Goal: Transaction & Acquisition: Purchase product/service

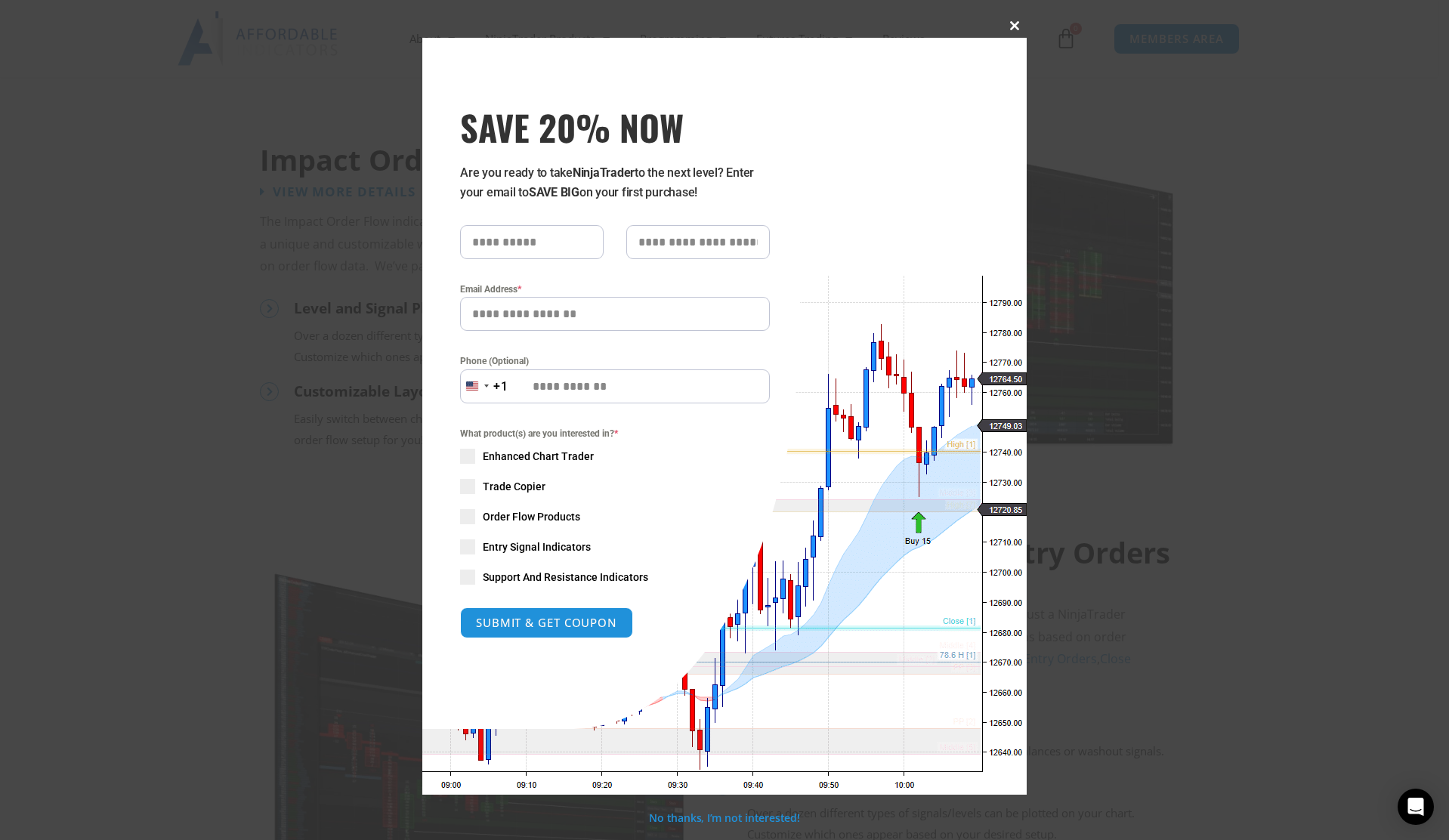
click at [1011, 26] on span at bounding box center [1014, 26] width 24 height 10
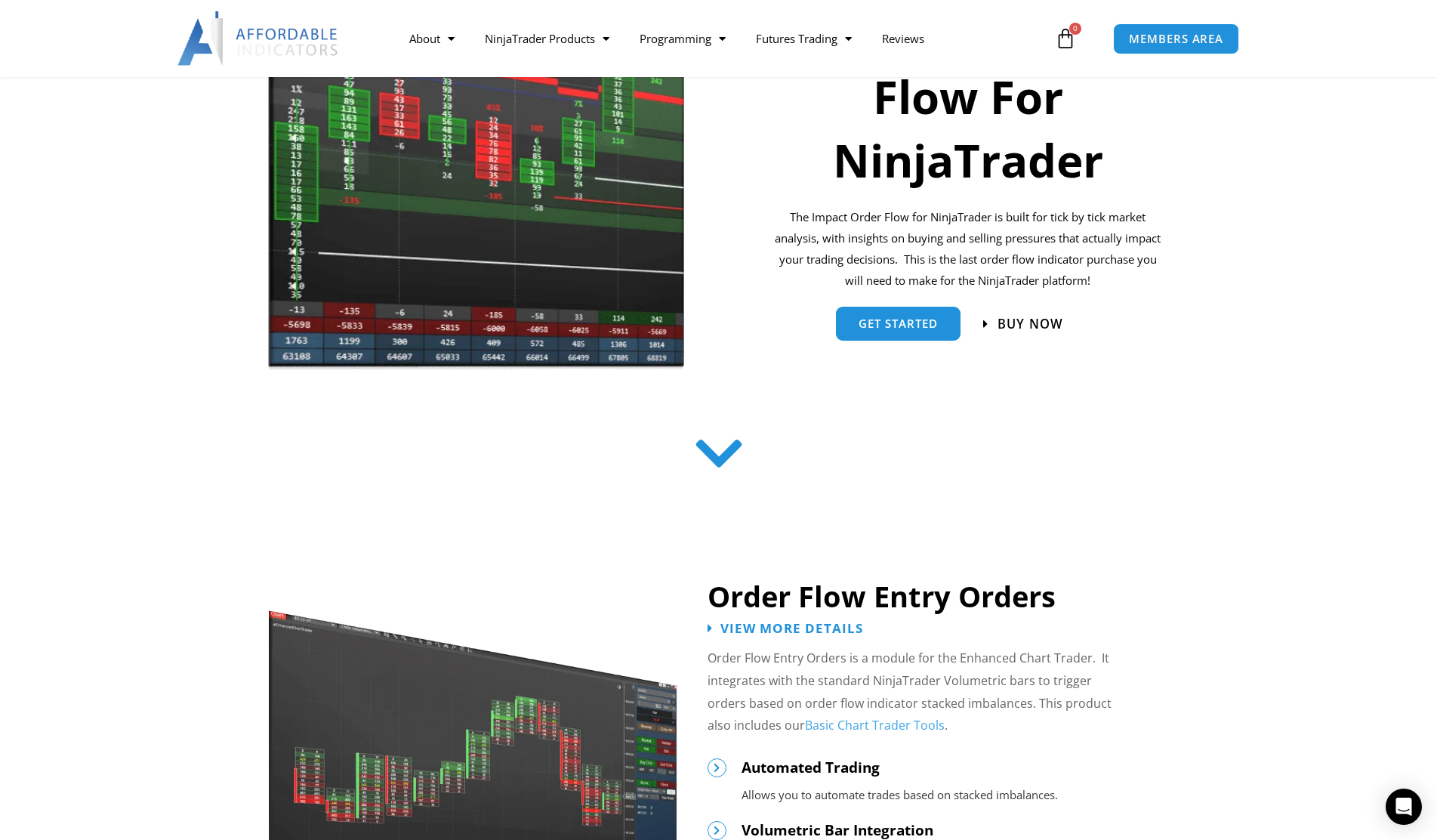
click at [1048, 330] on span "Buy now" at bounding box center [1029, 323] width 66 height 12
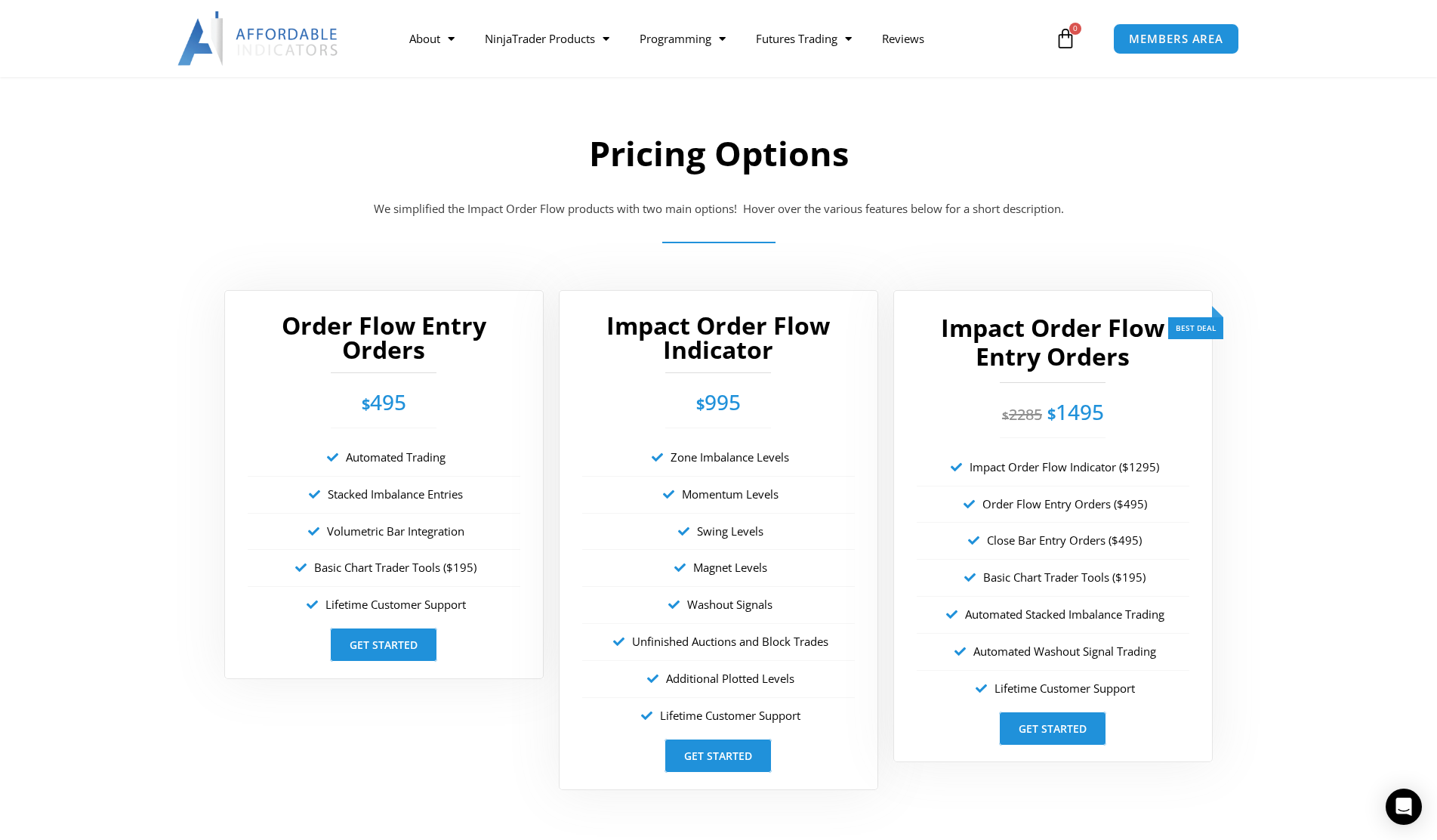
scroll to position [2648, 0]
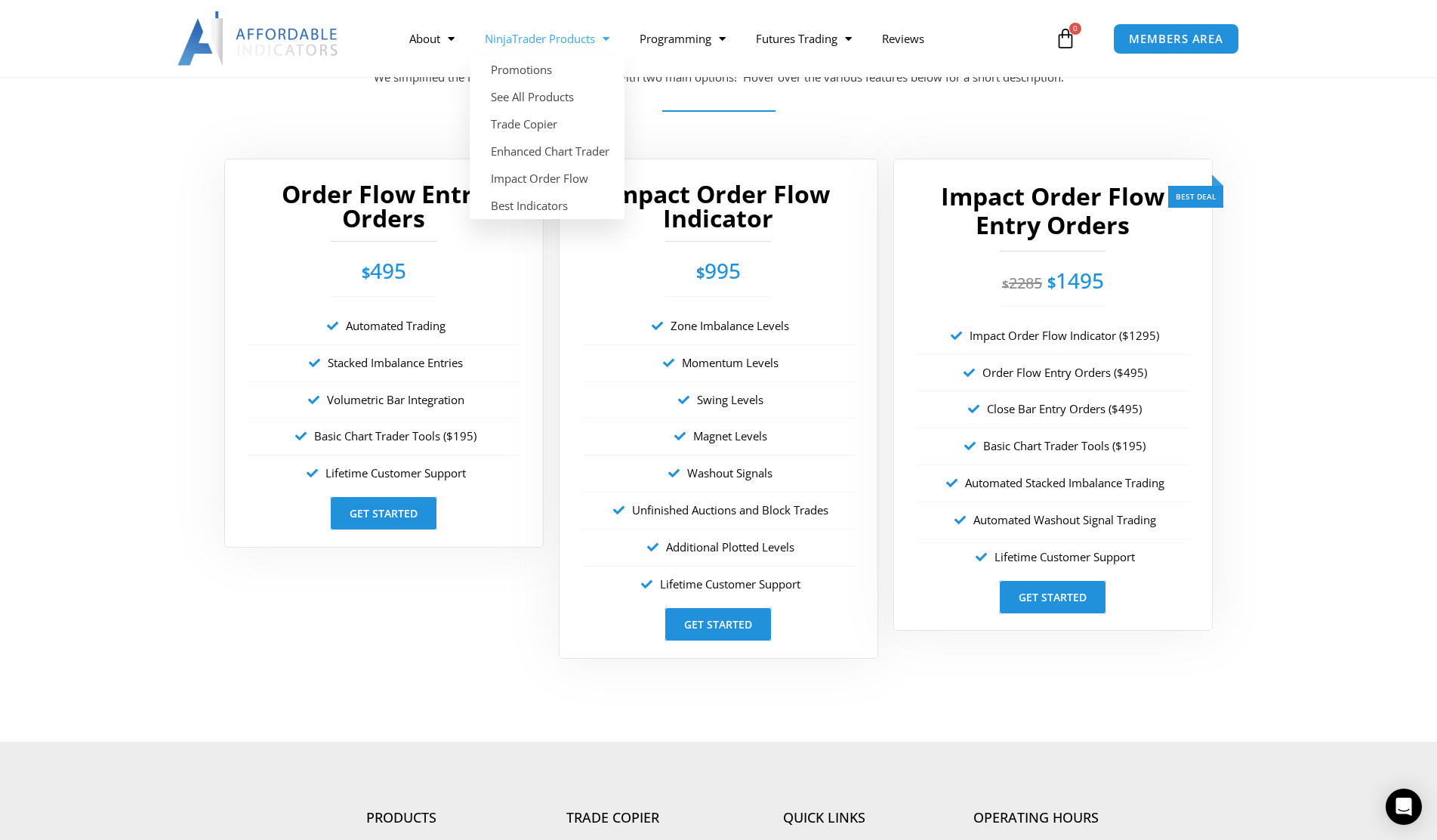
click at [552, 42] on link "NinjaTrader Products" at bounding box center [547, 38] width 155 height 34
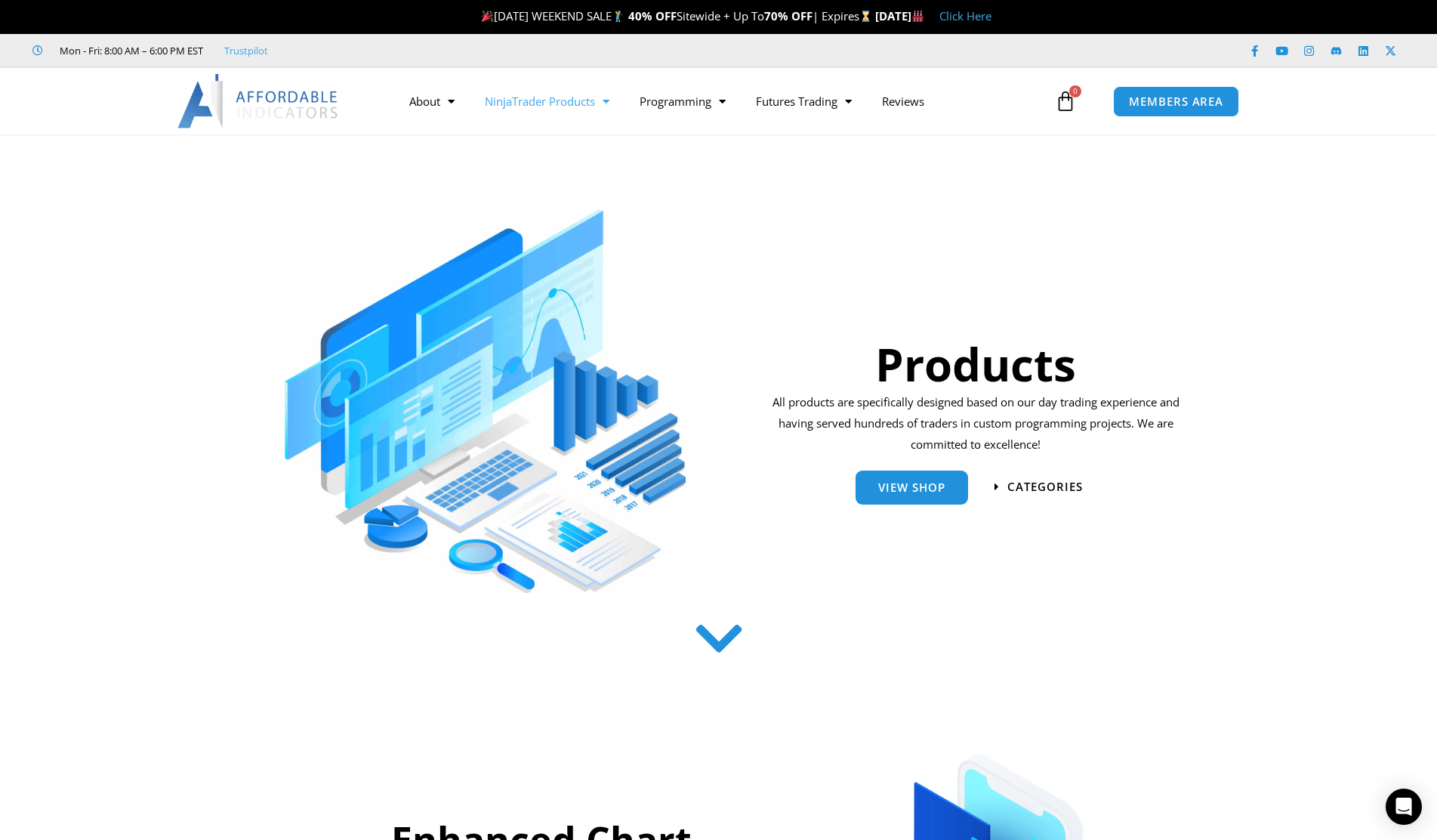
click at [991, 13] on link "Click Here" at bounding box center [965, 16] width 52 height 15
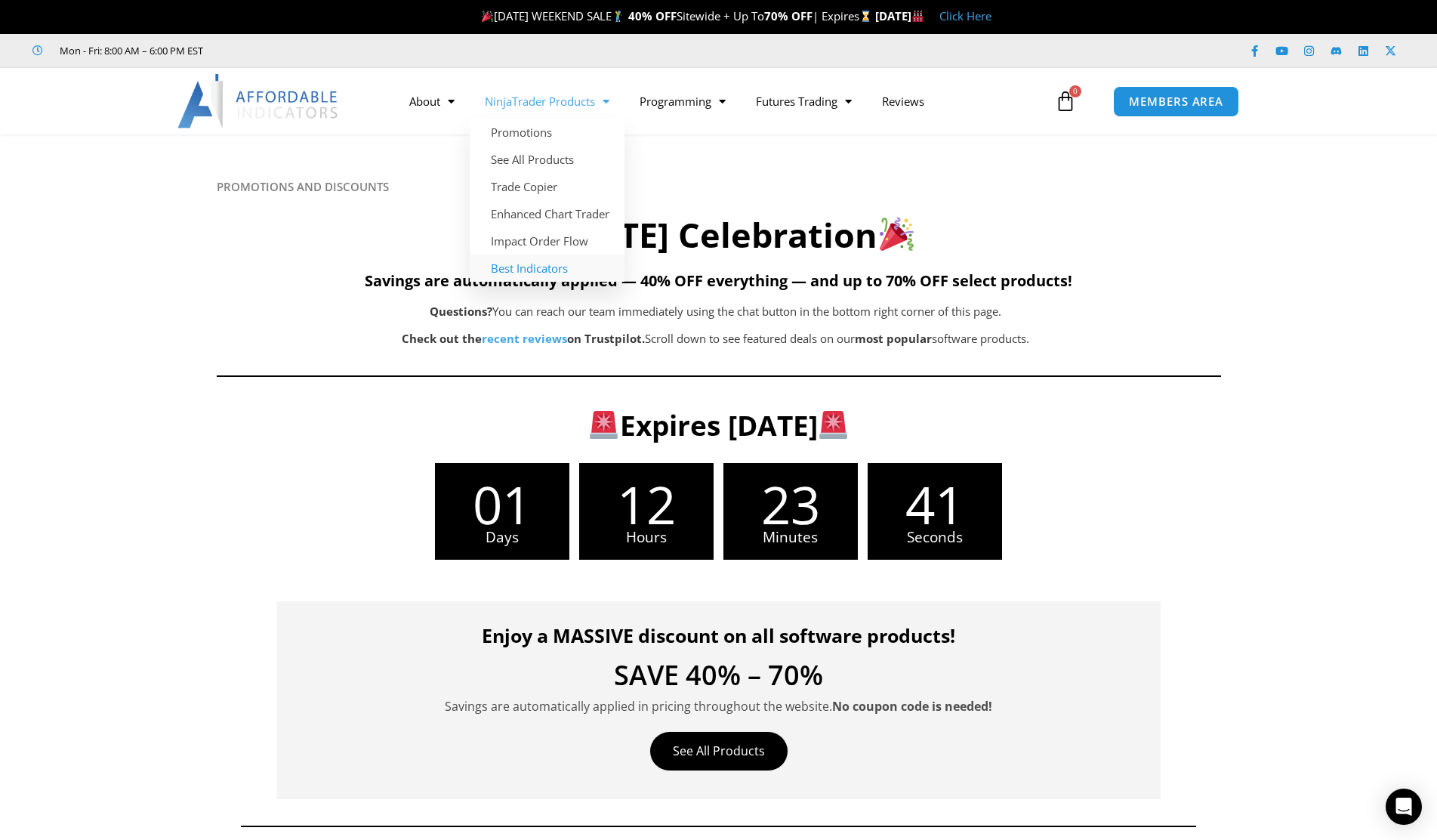
click at [534, 270] on link "Best Indicators" at bounding box center [547, 268] width 155 height 28
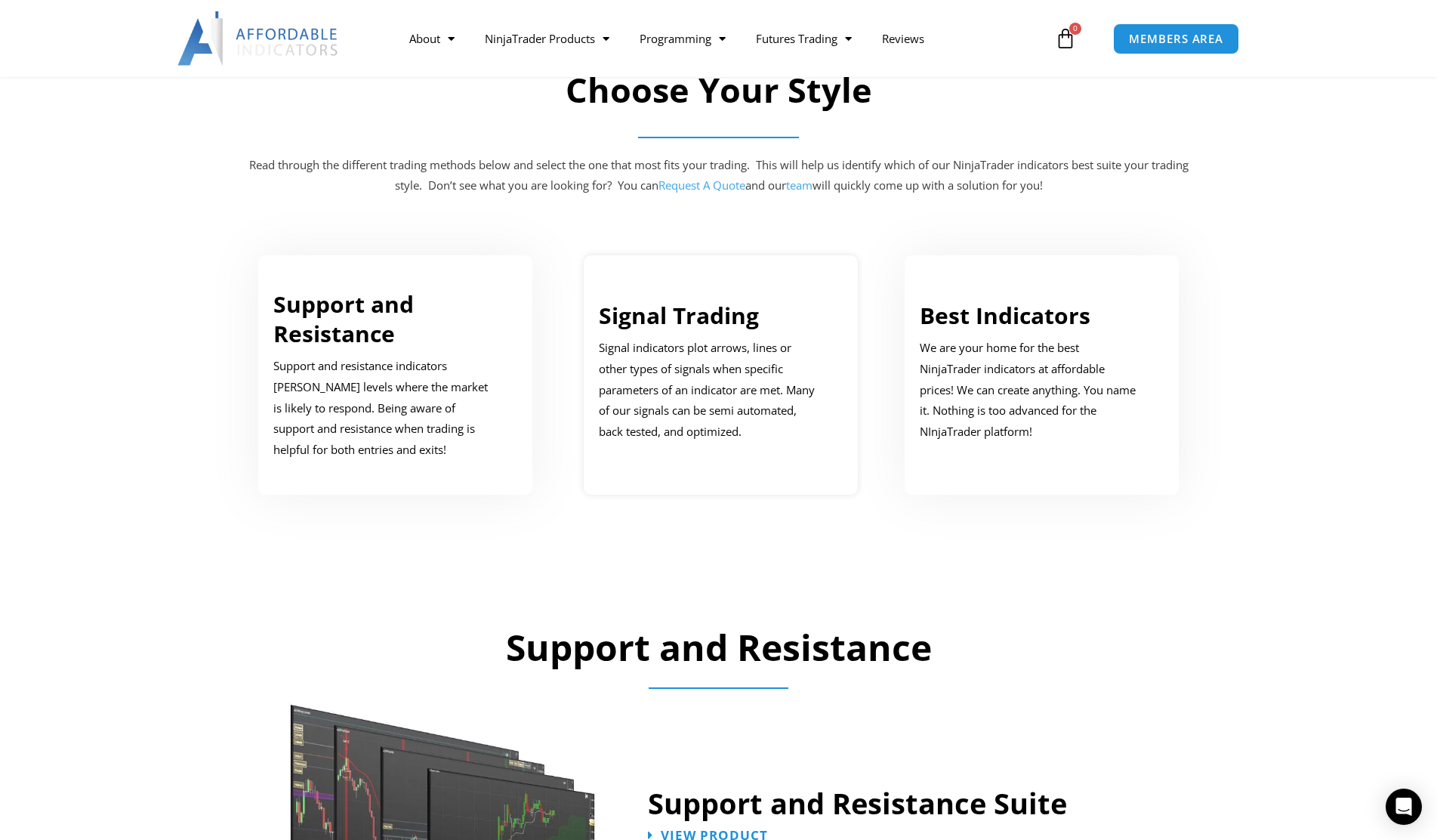
scroll to position [680, 0]
